Goal: Navigation & Orientation: Find specific page/section

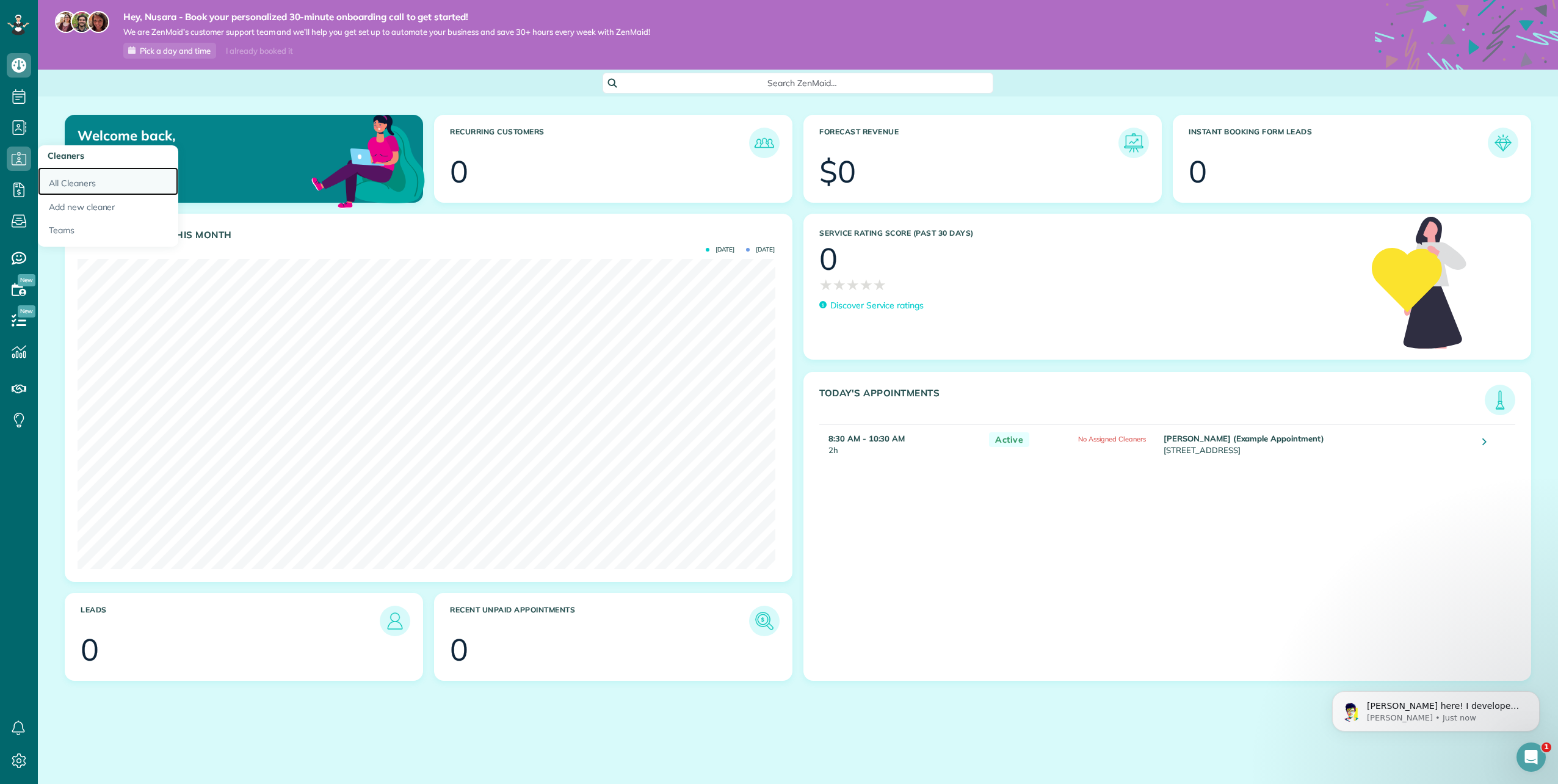
click at [63, 177] on link "All Cleaners" at bounding box center [108, 181] width 140 height 28
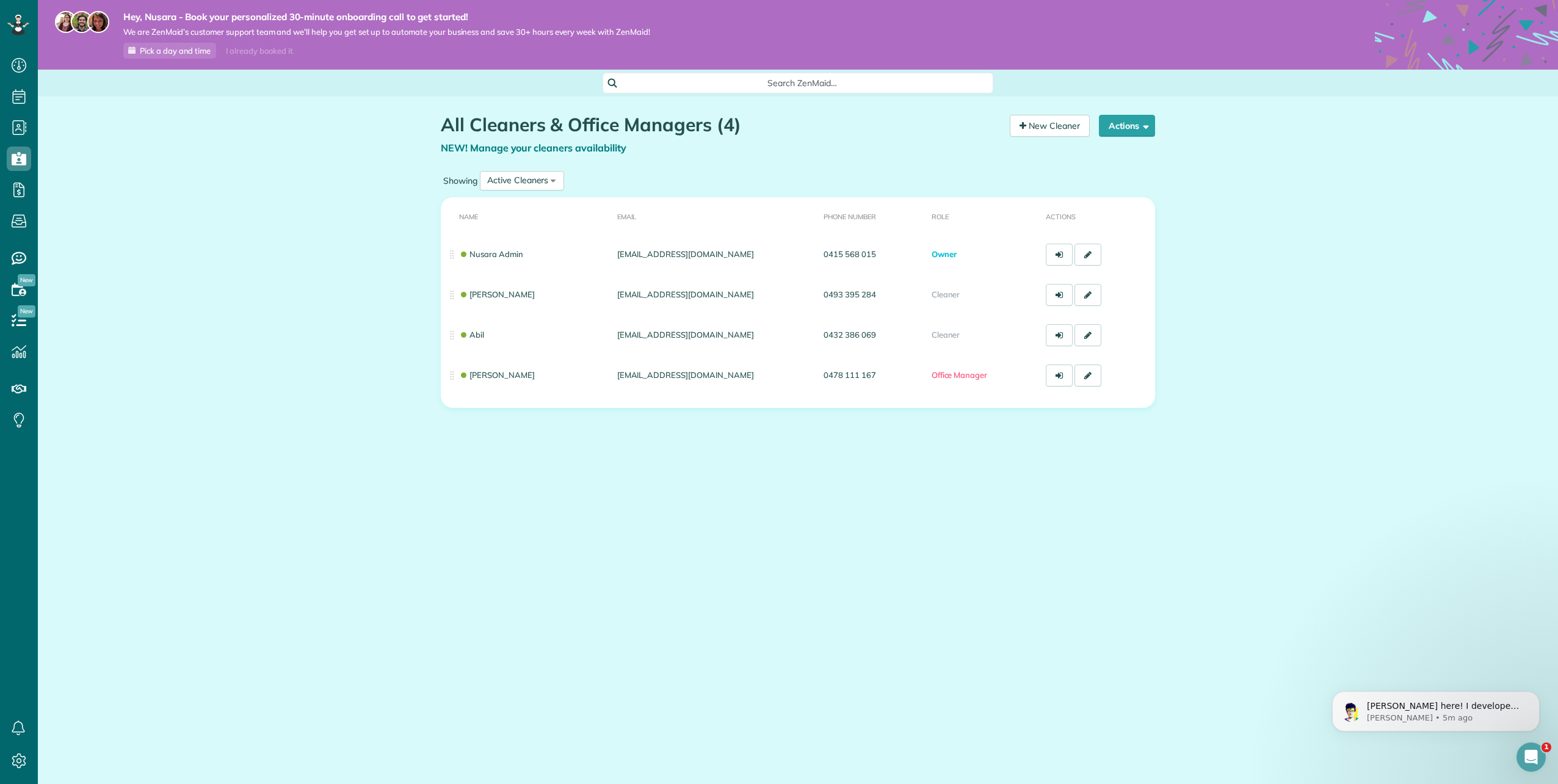
click at [768, 539] on main "Hey, Nusara - Book your personalized 30-minute onboarding call to get started! …" at bounding box center [799, 392] width 1521 height 784
click at [1534, 694] on icon "Dismiss notification" at bounding box center [1537, 694] width 7 height 7
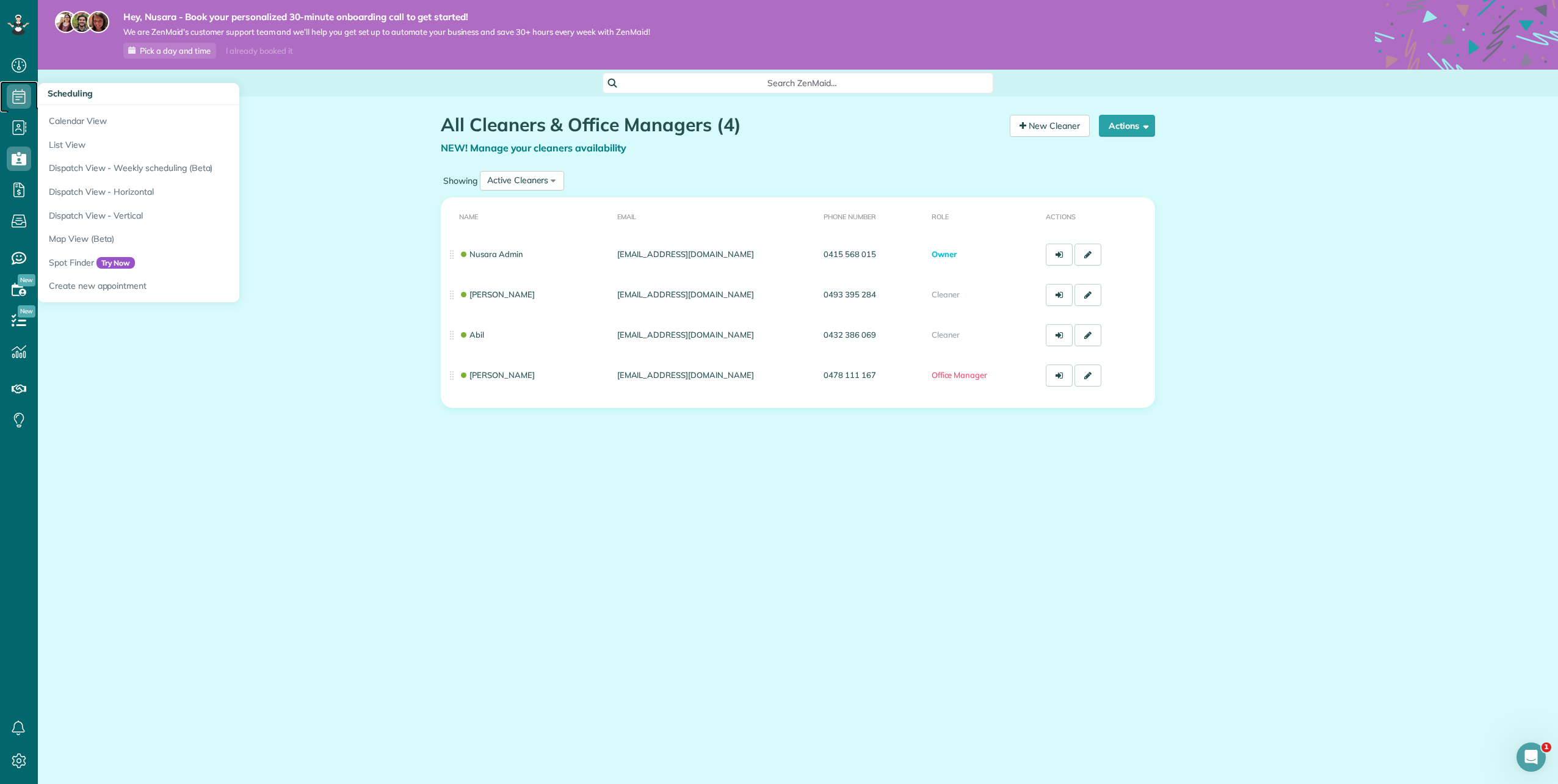
click at [29, 96] on icon at bounding box center [19, 96] width 24 height 24
